Goal: Find specific page/section: Find specific page/section

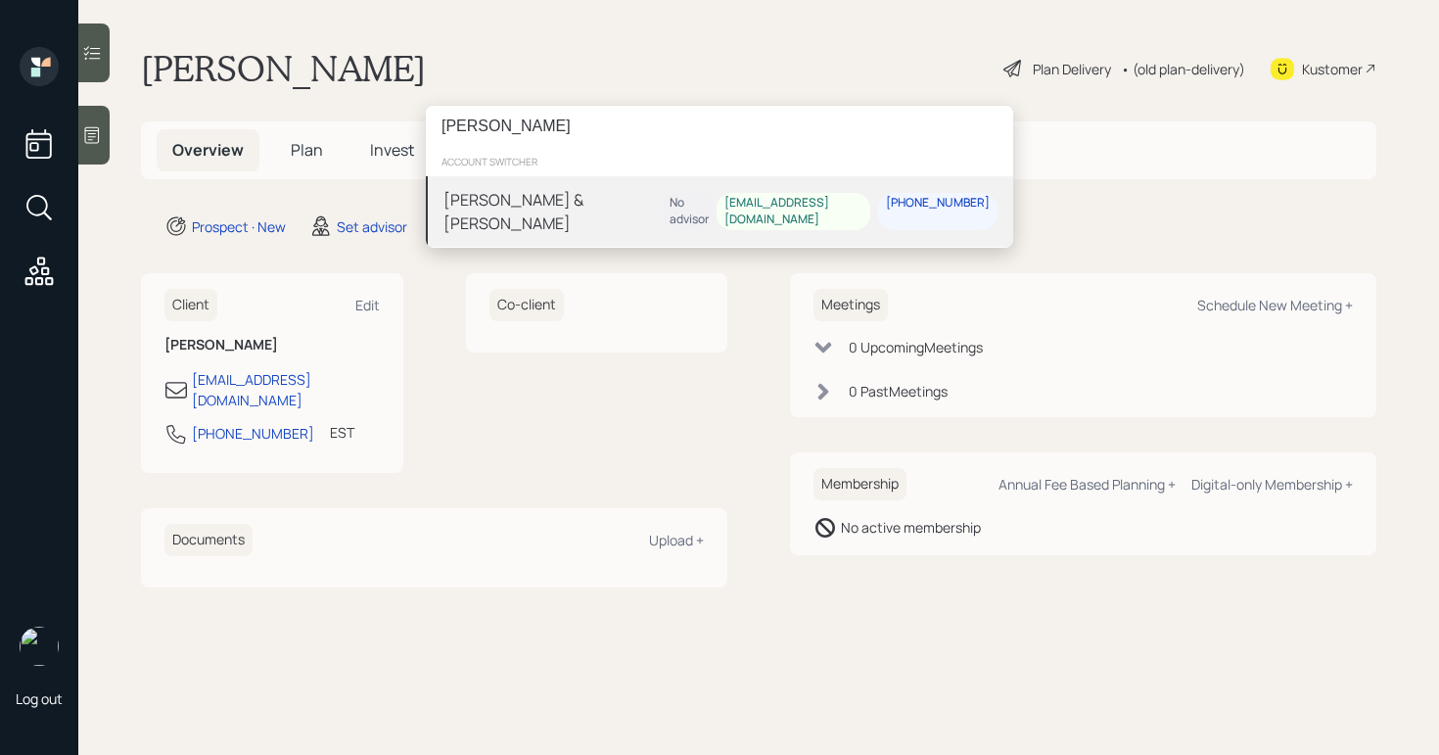
type input "[PERSON_NAME]"
click at [543, 211] on div "[PERSON_NAME] & [PERSON_NAME]" at bounding box center [553, 211] width 218 height 47
